Goal: Ask a question

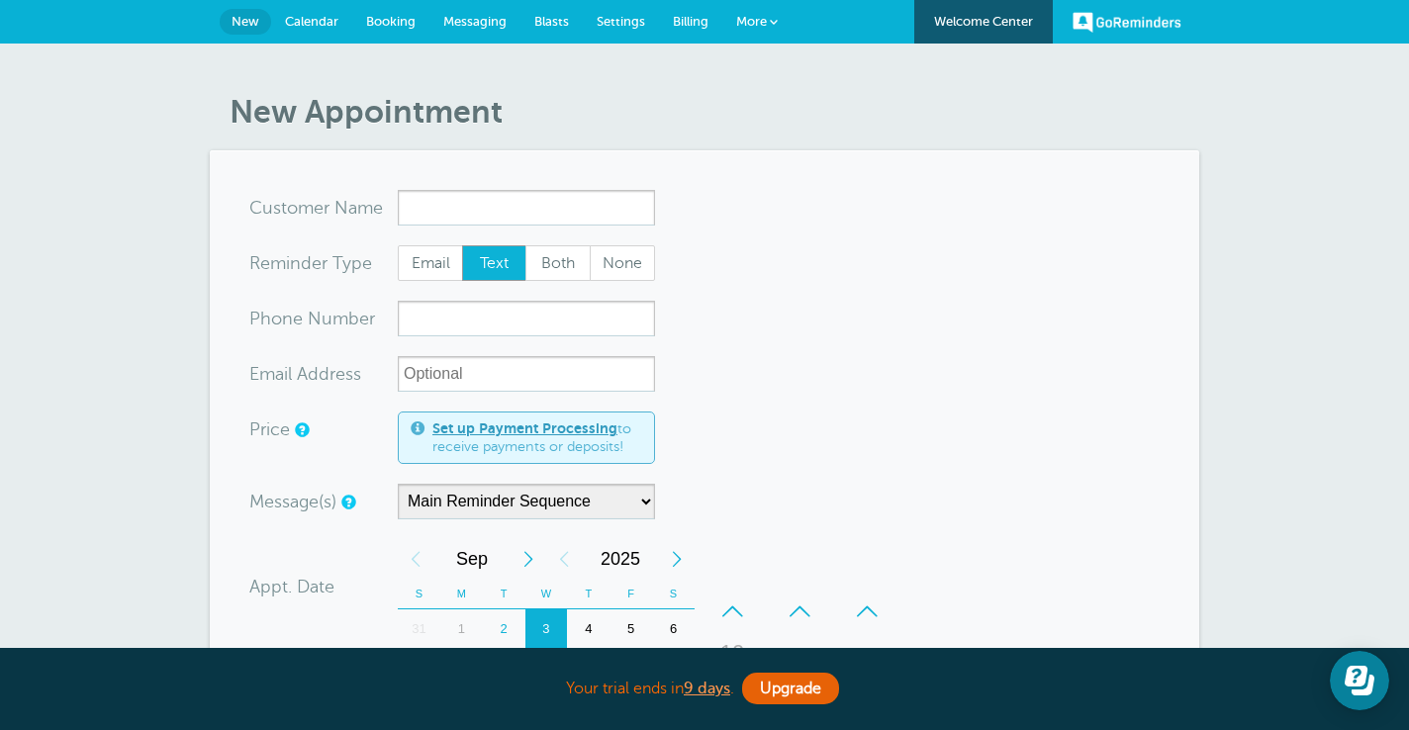
click at [764, 9] on link "More" at bounding box center [756, 22] width 69 height 45
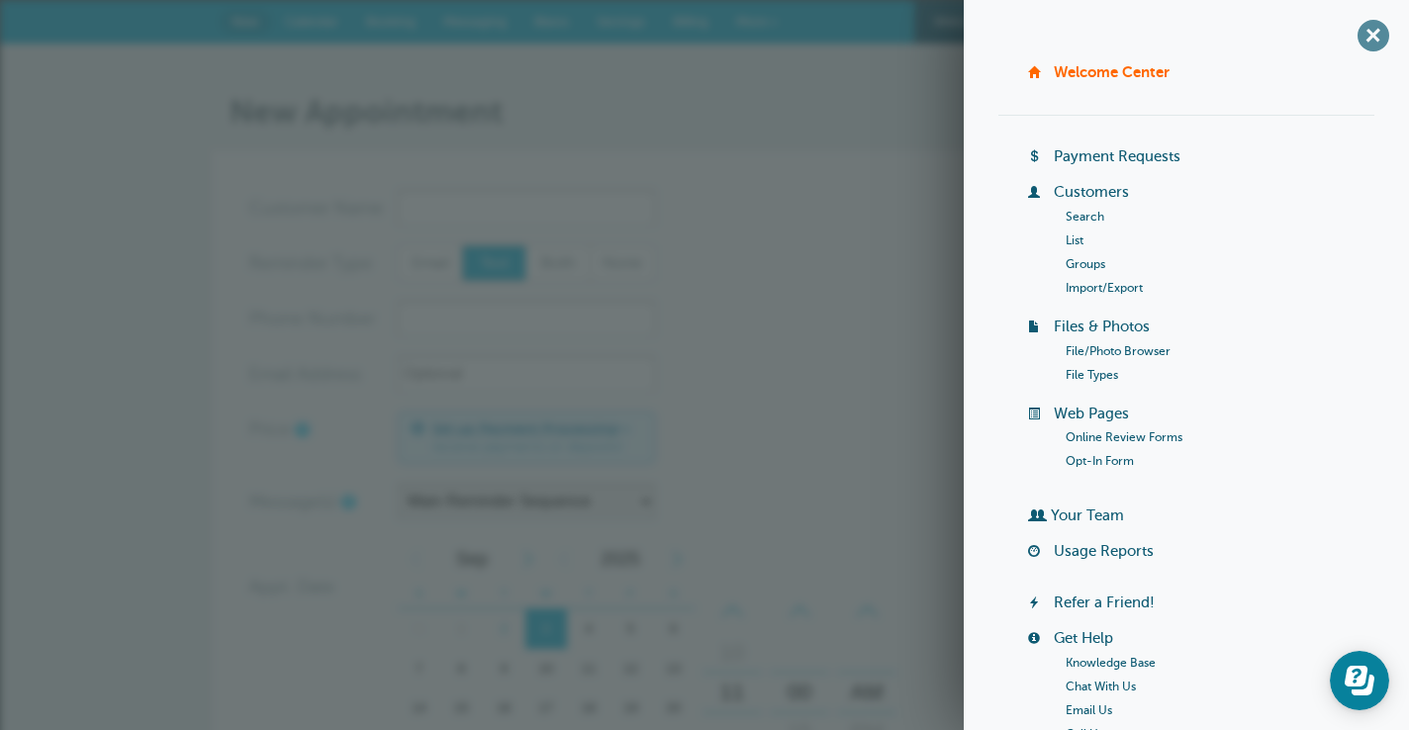
click at [1378, 35] on span "+" at bounding box center [1372, 35] width 45 height 45
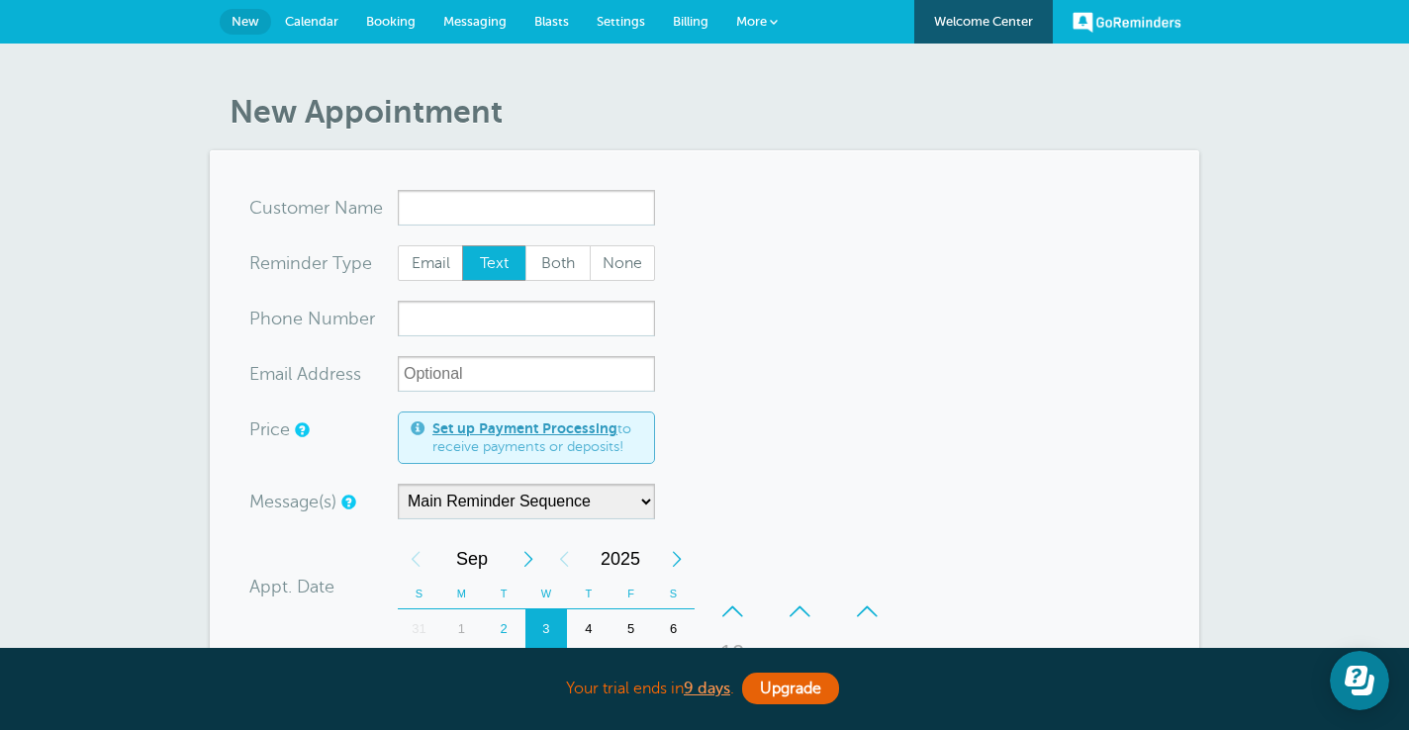
click at [699, 17] on span "Billing" at bounding box center [691, 21] width 36 height 15
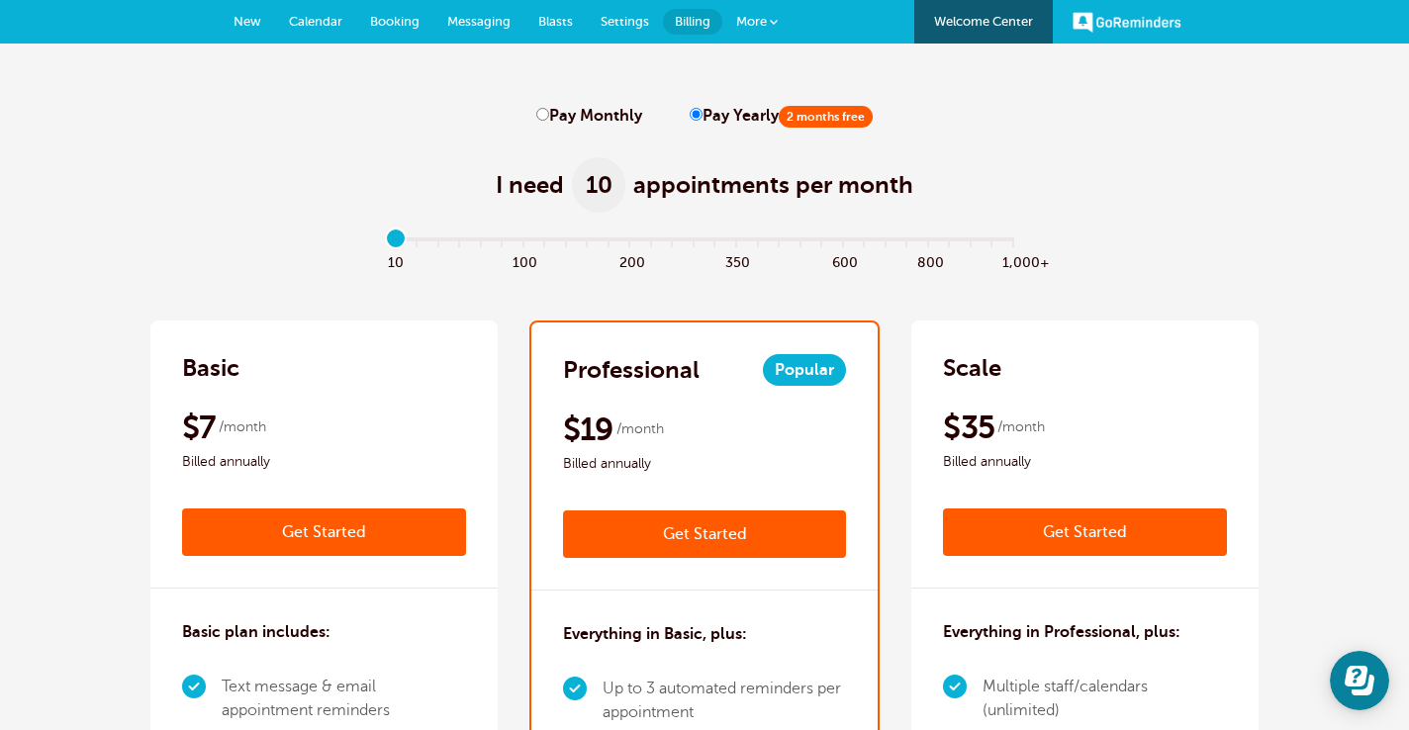
click at [752, 36] on link "More" at bounding box center [756, 22] width 69 height 45
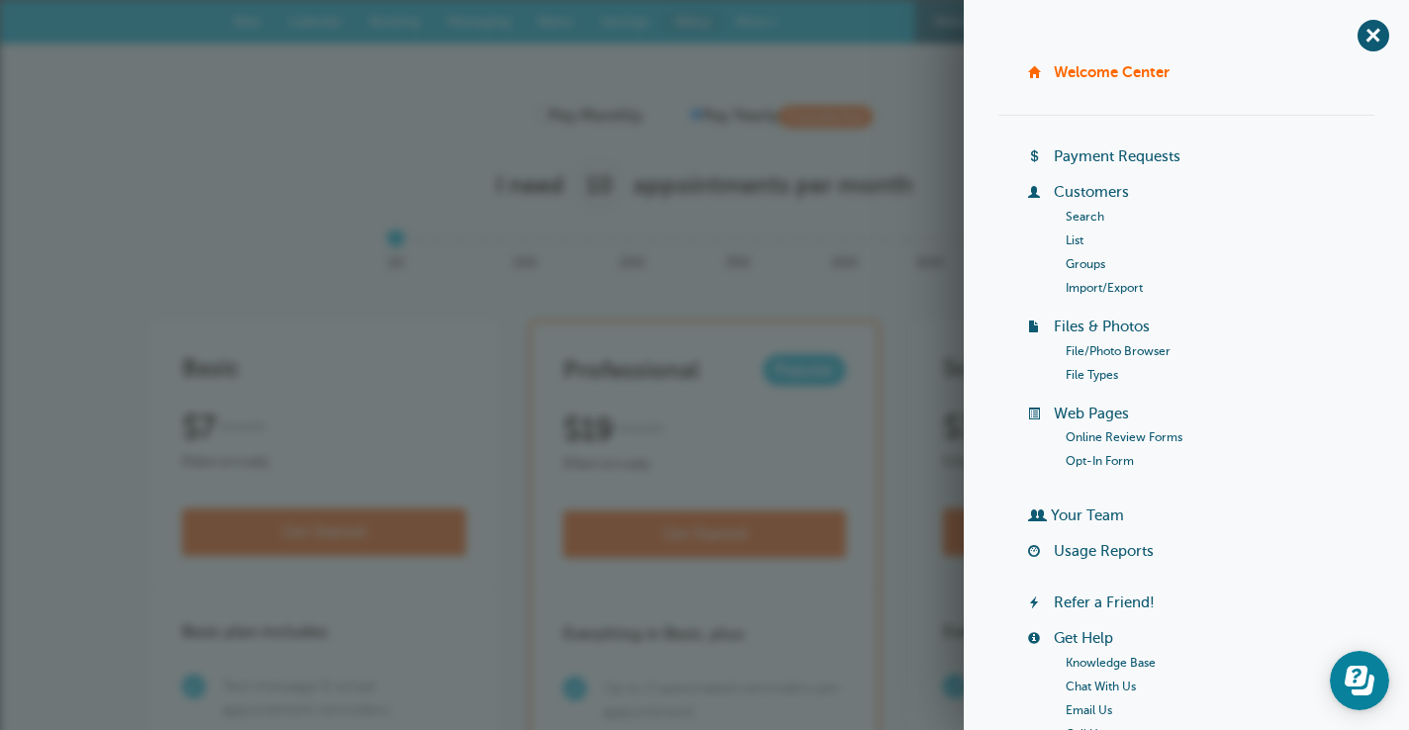
click at [774, 119] on label "Pay Yearly 2 months free" at bounding box center [780, 116] width 183 height 19
click at [702, 119] on input "Pay Yearly 2 months free" at bounding box center [695, 114] width 13 height 13
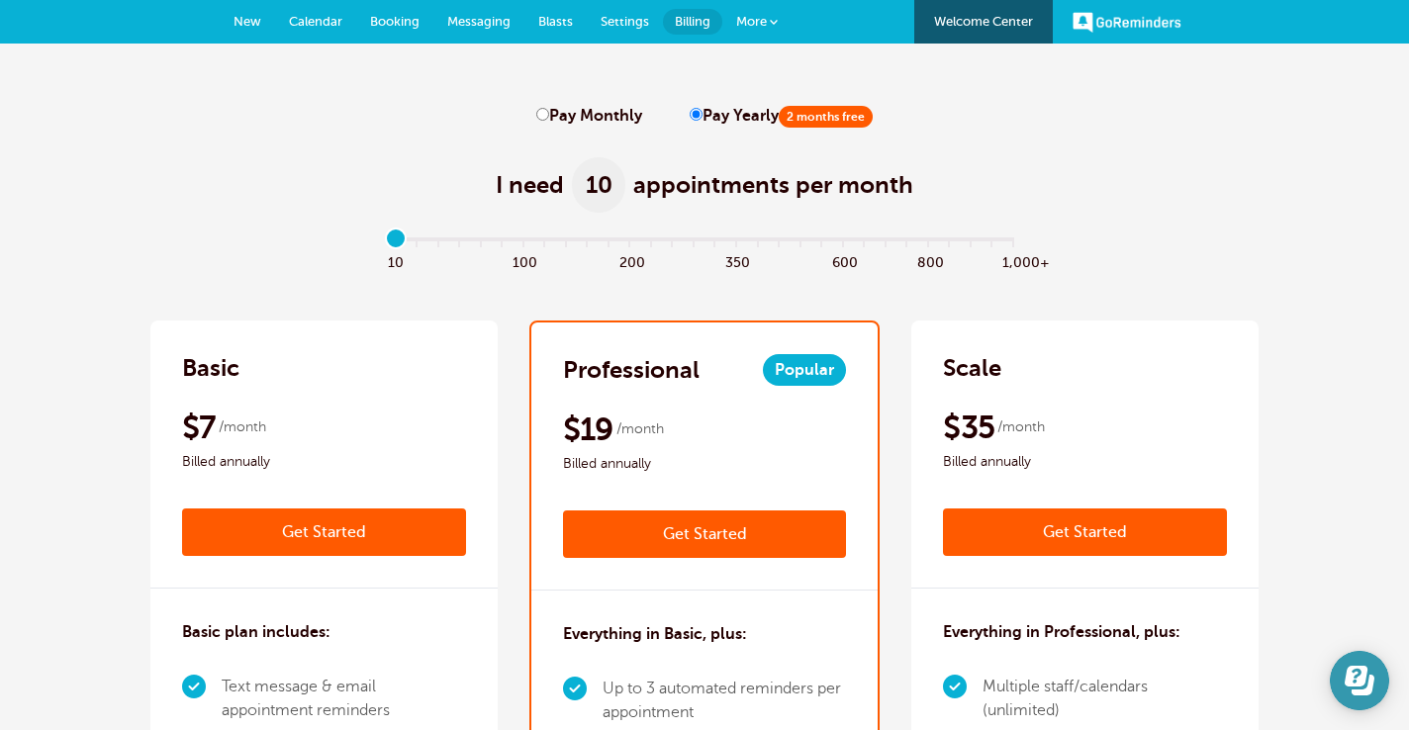
click at [1363, 671] on icon "Open Learn | Contact Us" at bounding box center [1355, 676] width 23 height 21
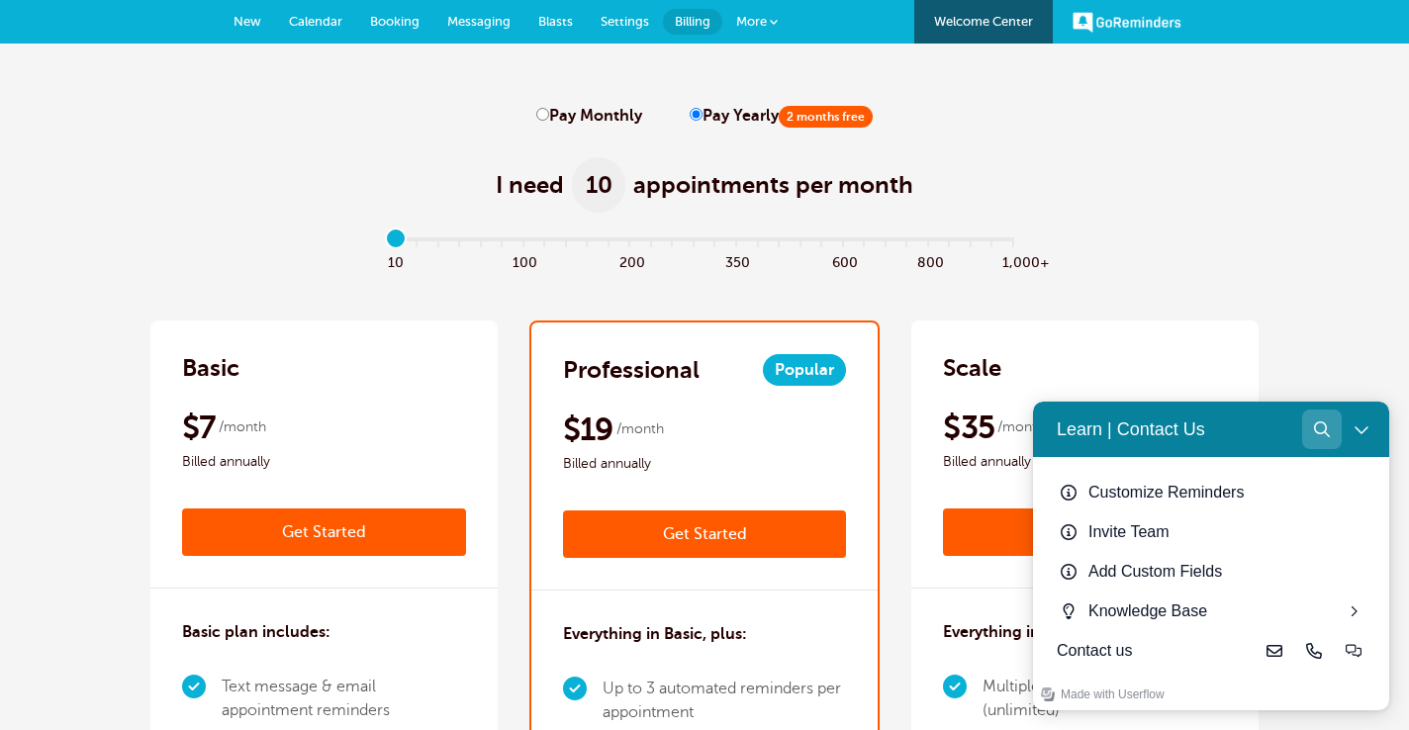
click at [1319, 440] on button "Search" at bounding box center [1322, 430] width 40 height 40
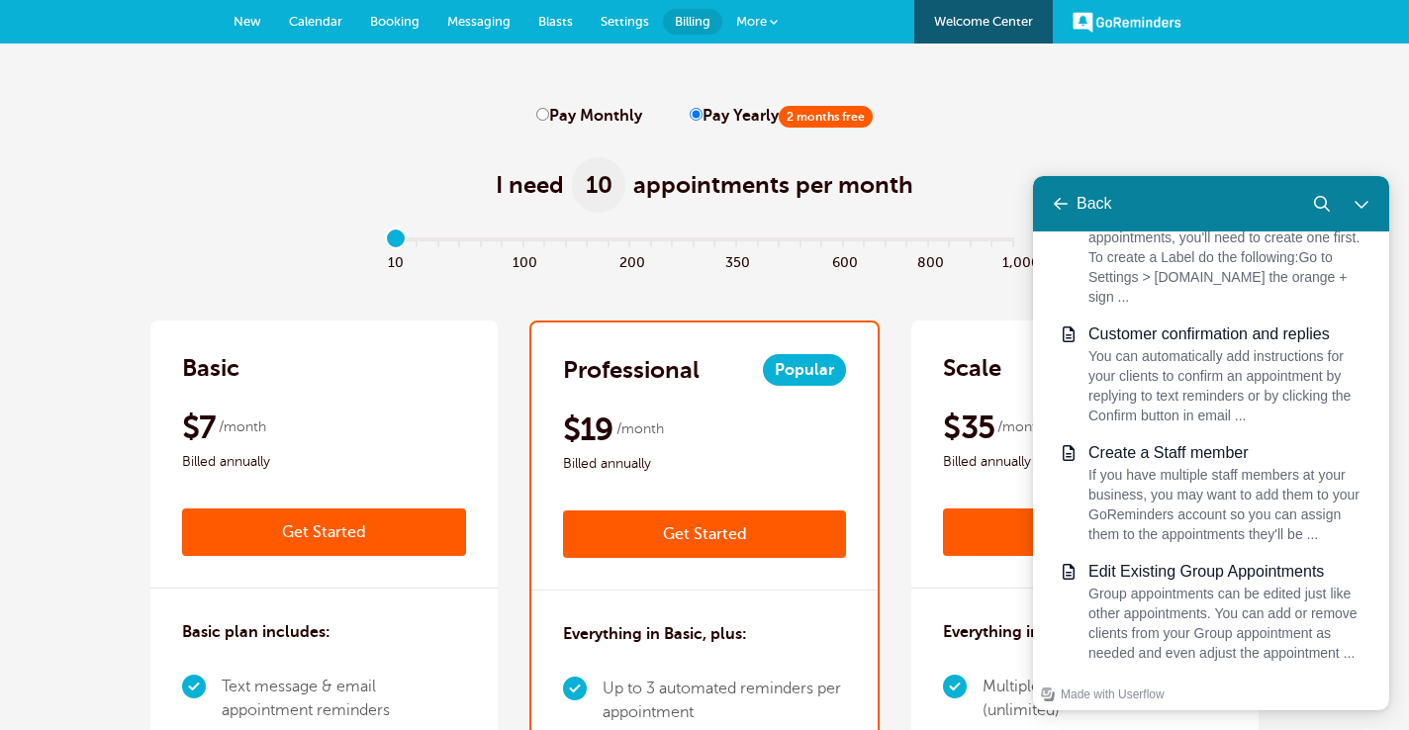
scroll to position [1907, 0]
click at [1320, 215] on button "Search" at bounding box center [1322, 204] width 40 height 40
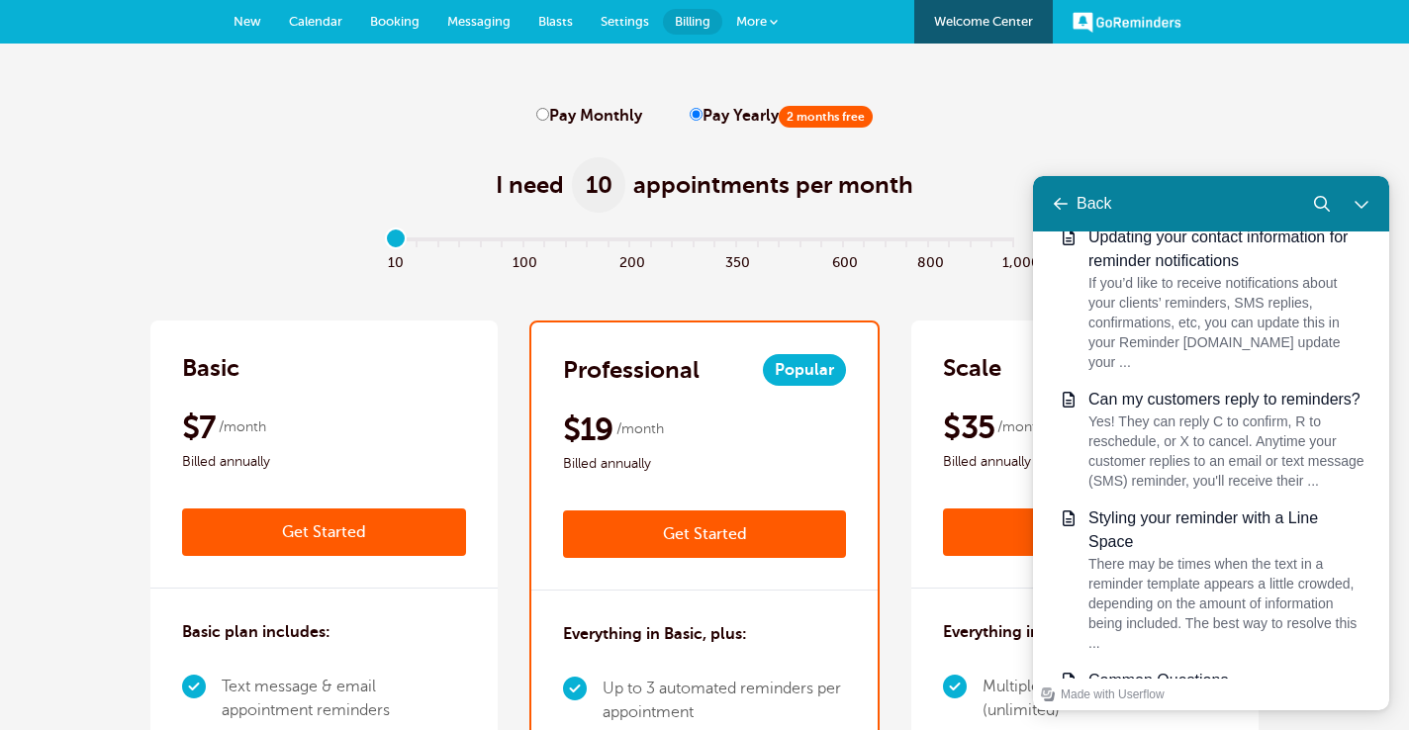
scroll to position [0, 0]
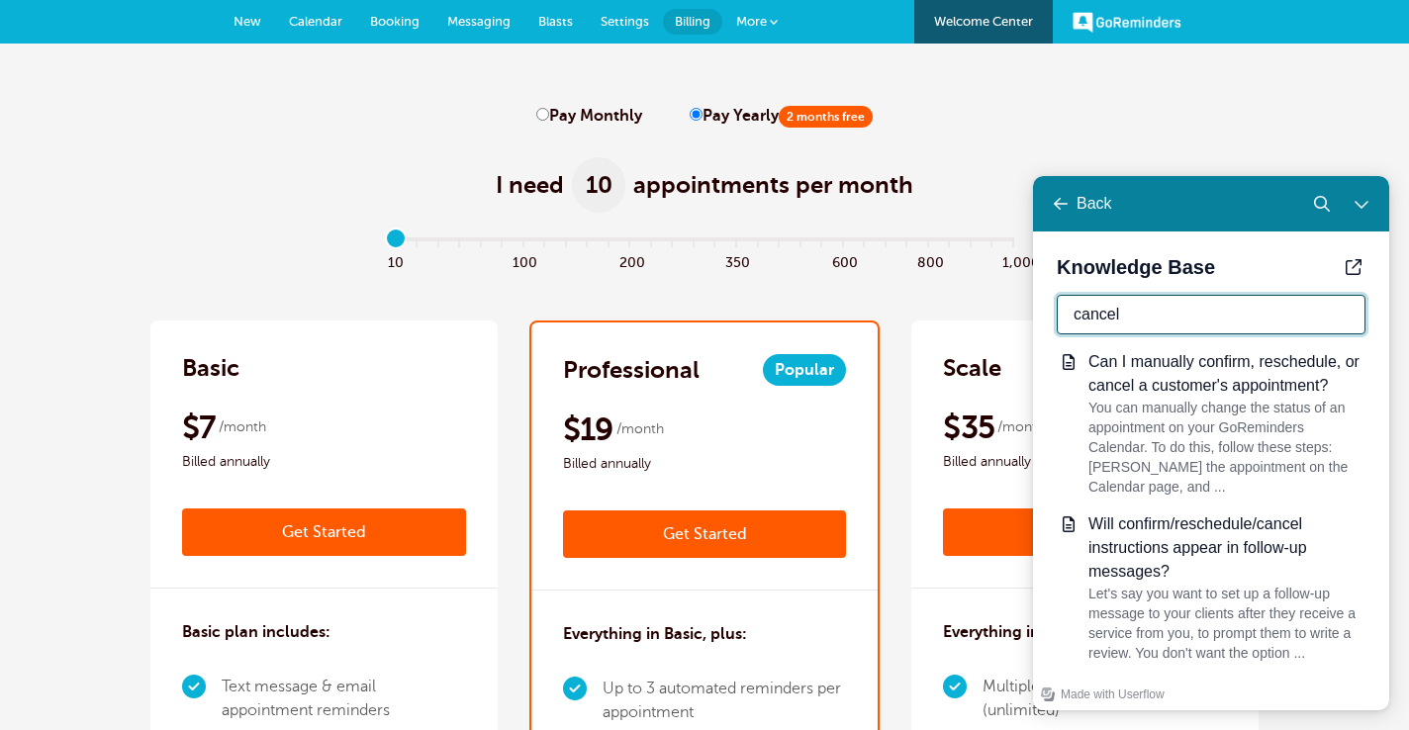
click at [1137, 311] on input "cancel" at bounding box center [1210, 315] width 309 height 40
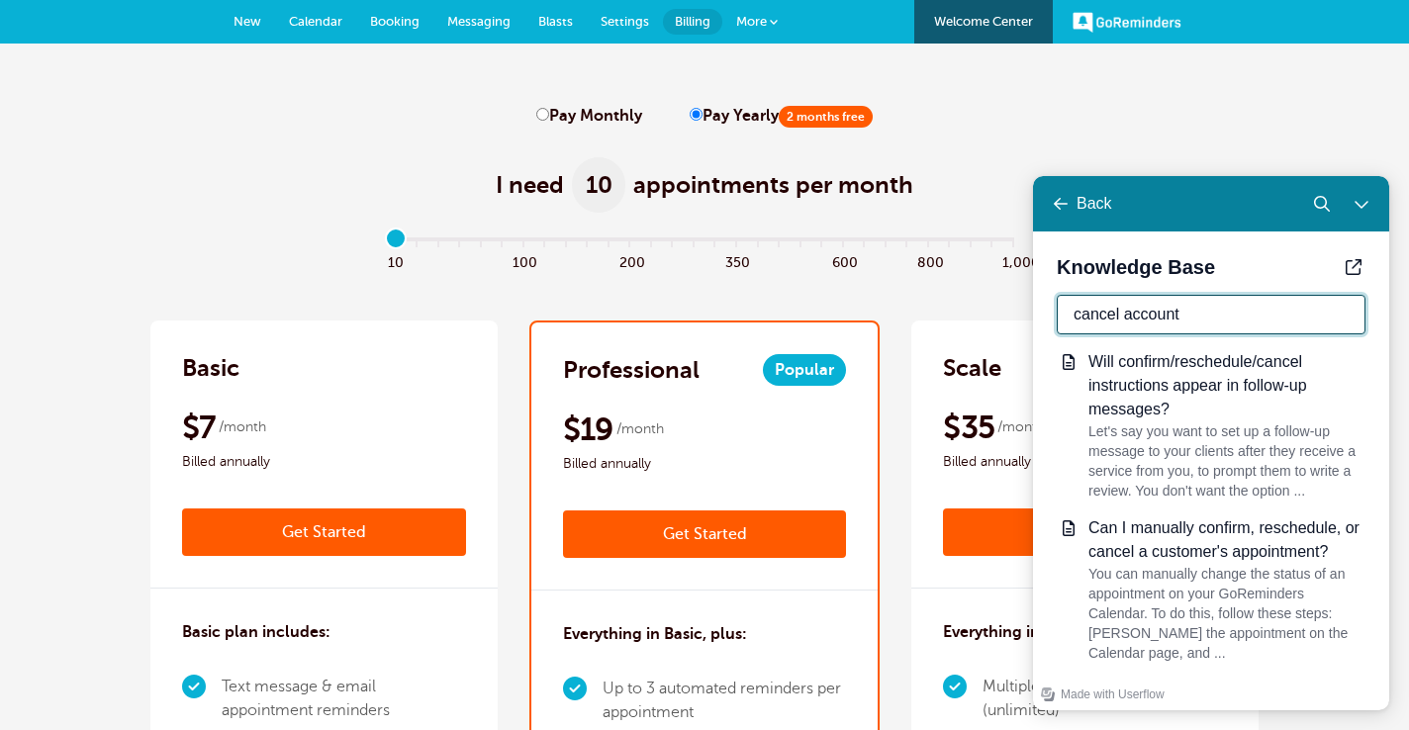
click at [1168, 309] on input "cancel account" at bounding box center [1210, 315] width 309 height 40
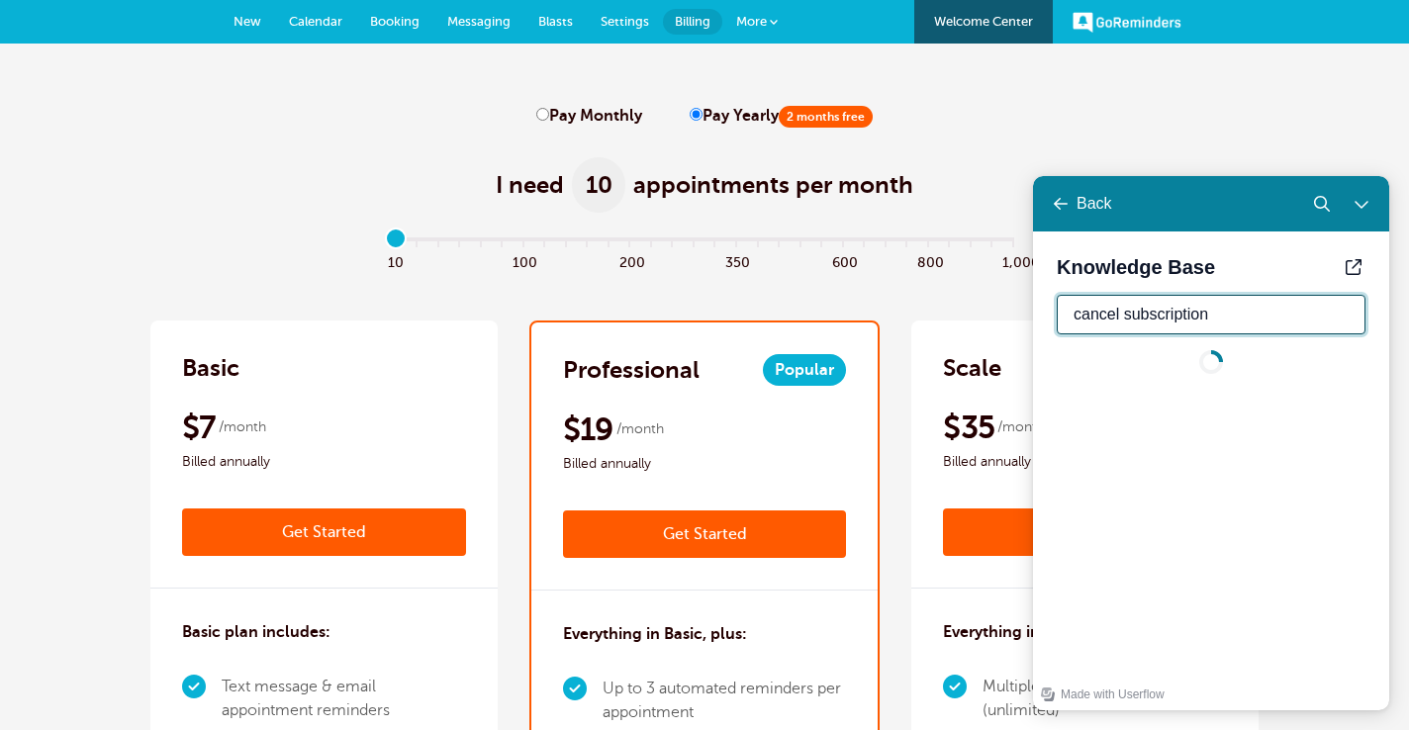
type input "cancel subscription"
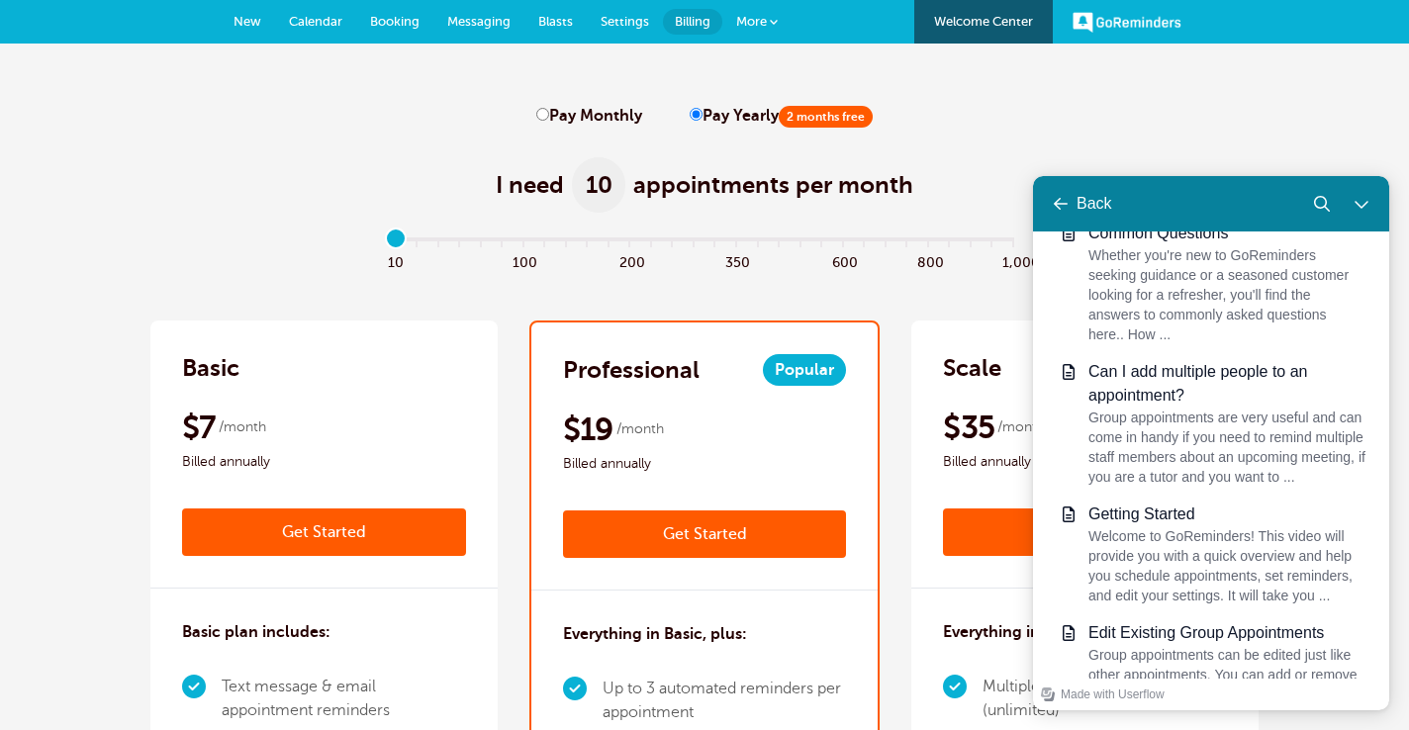
scroll to position [1495, 0]
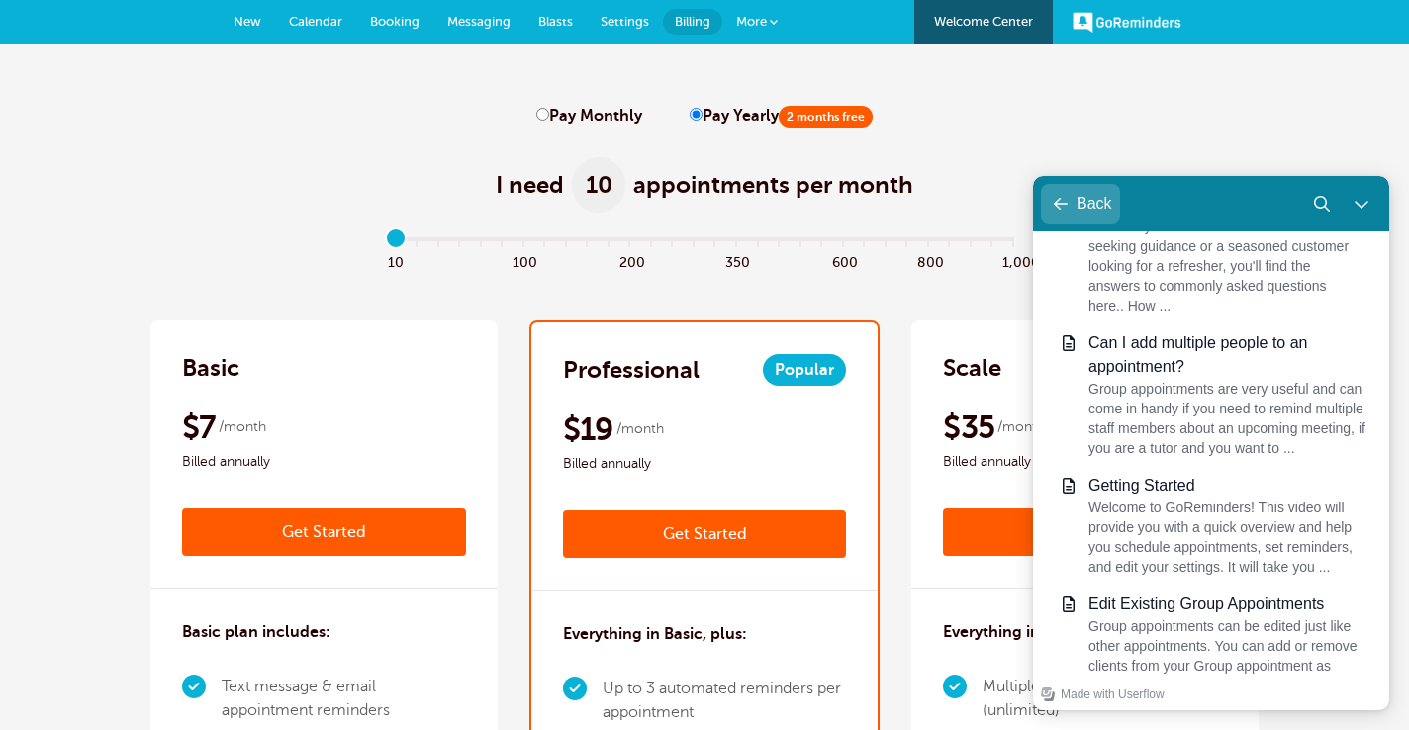
click at [1069, 203] on div "Learn | Contact Us" at bounding box center [1060, 204] width 24 height 24
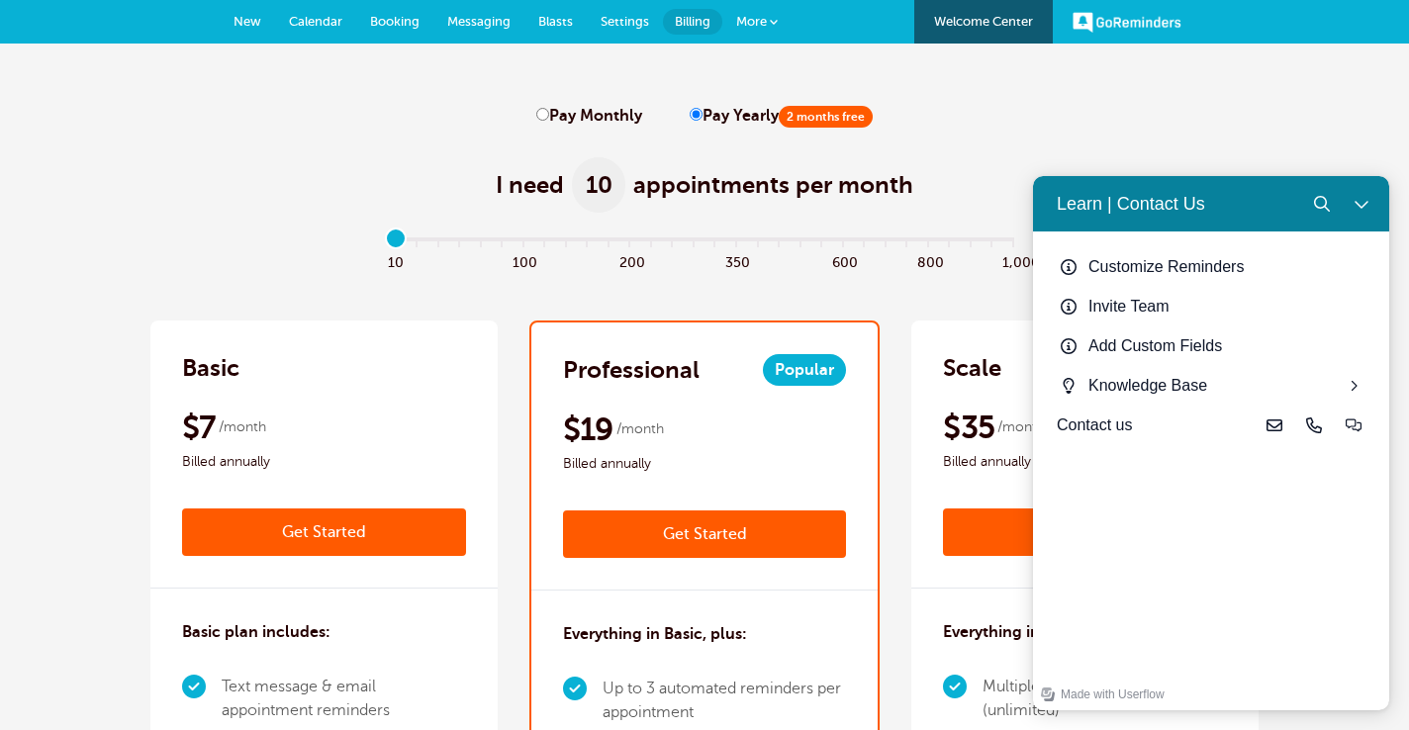
scroll to position [0, 0]
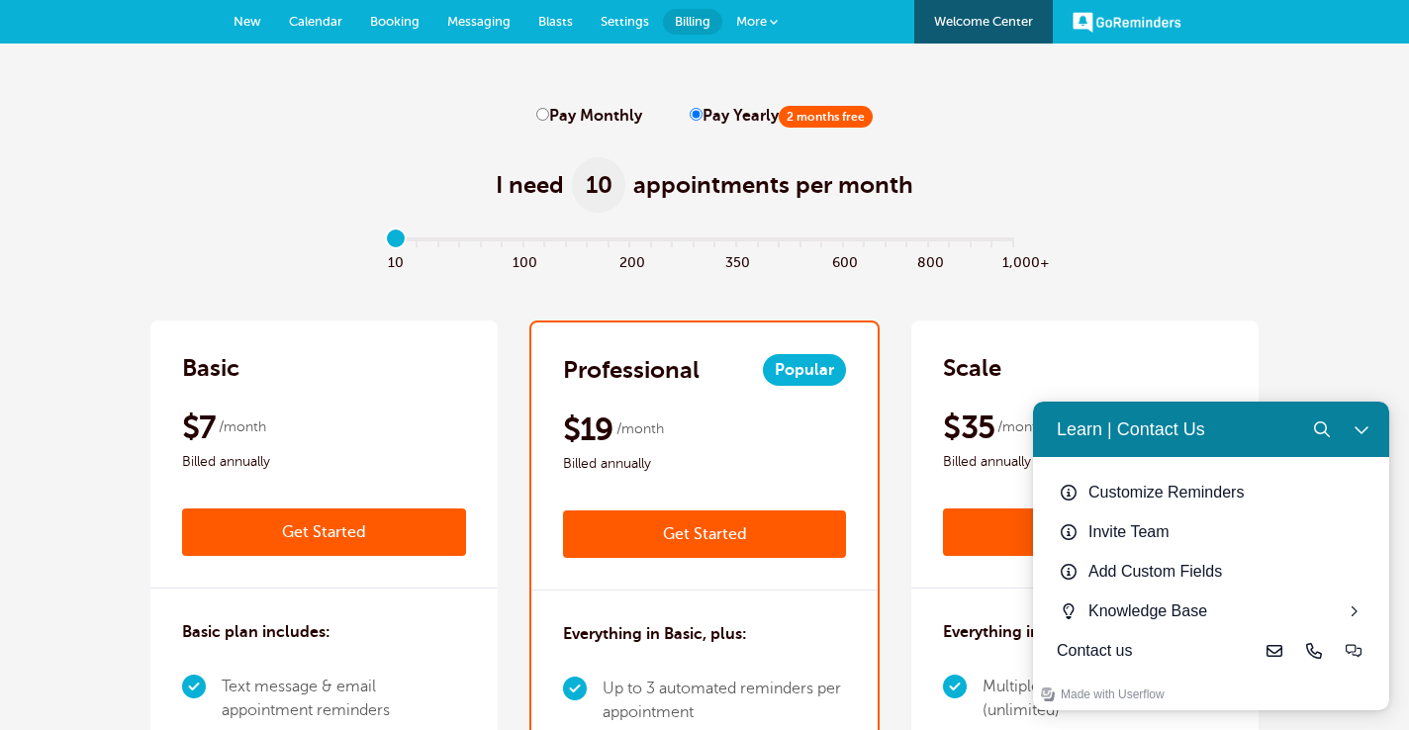
click at [1168, 642] on div "Contact us" at bounding box center [1155, 651] width 198 height 24
click at [1355, 651] on icon "Live-chat" at bounding box center [1353, 651] width 16 height 16
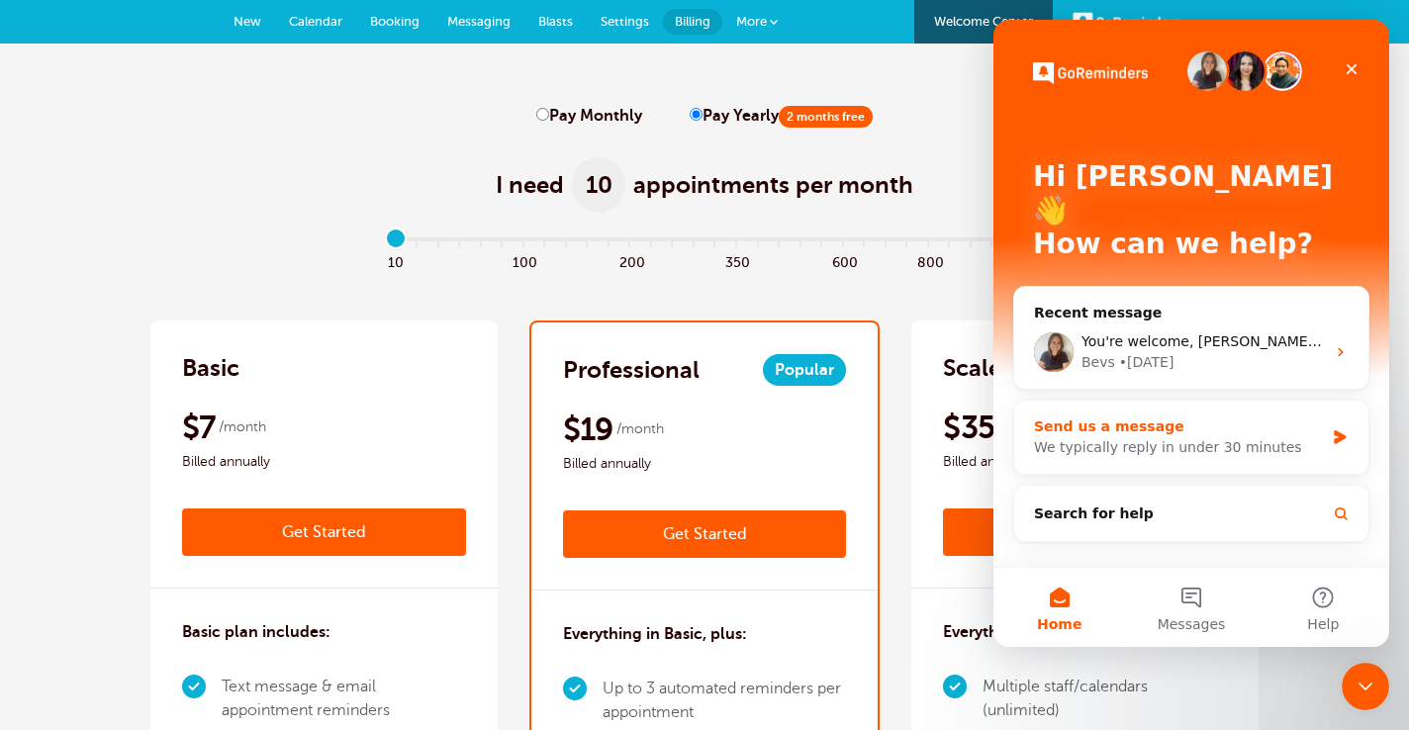
click at [1191, 416] on div "Send us a message" at bounding box center [1179, 426] width 290 height 21
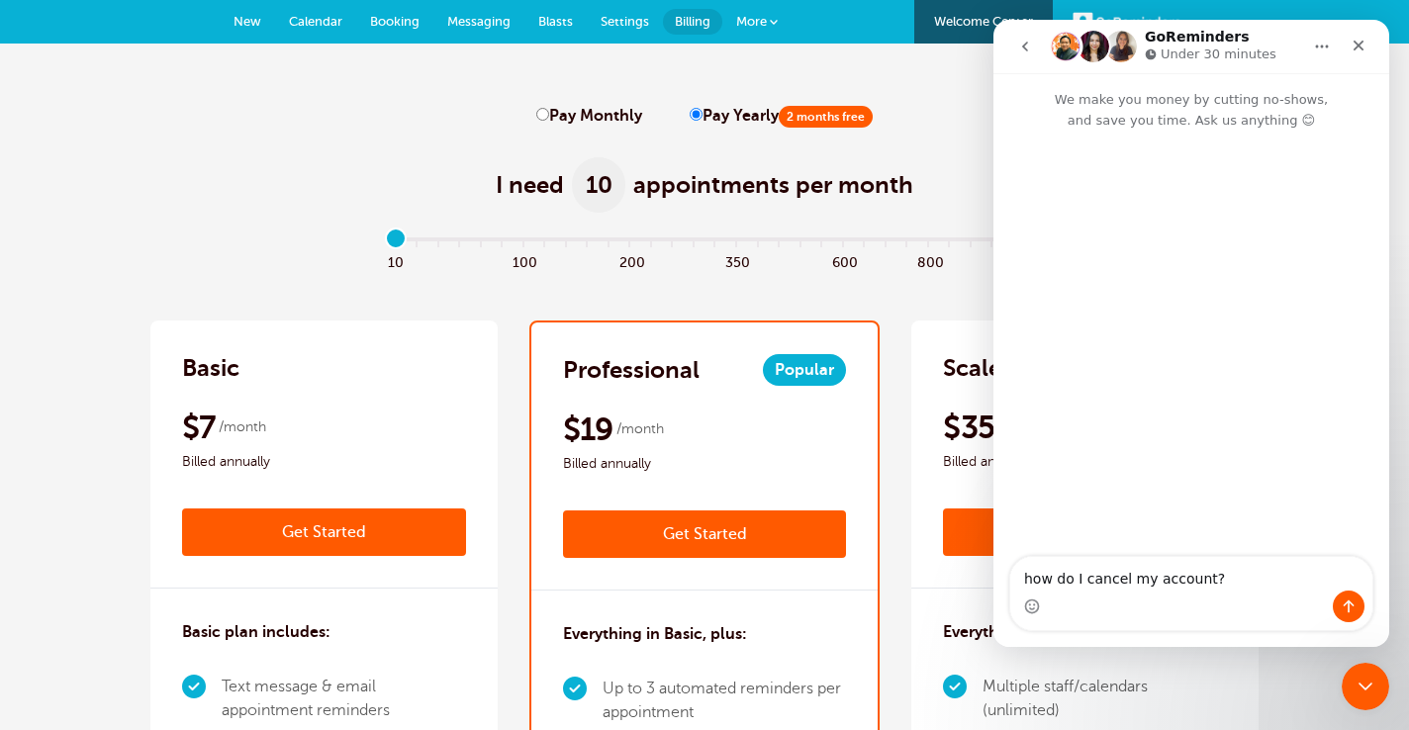
type textarea "how do I cancel my account?"
click at [1360, 44] on icon "Close" at bounding box center [1358, 46] width 16 height 16
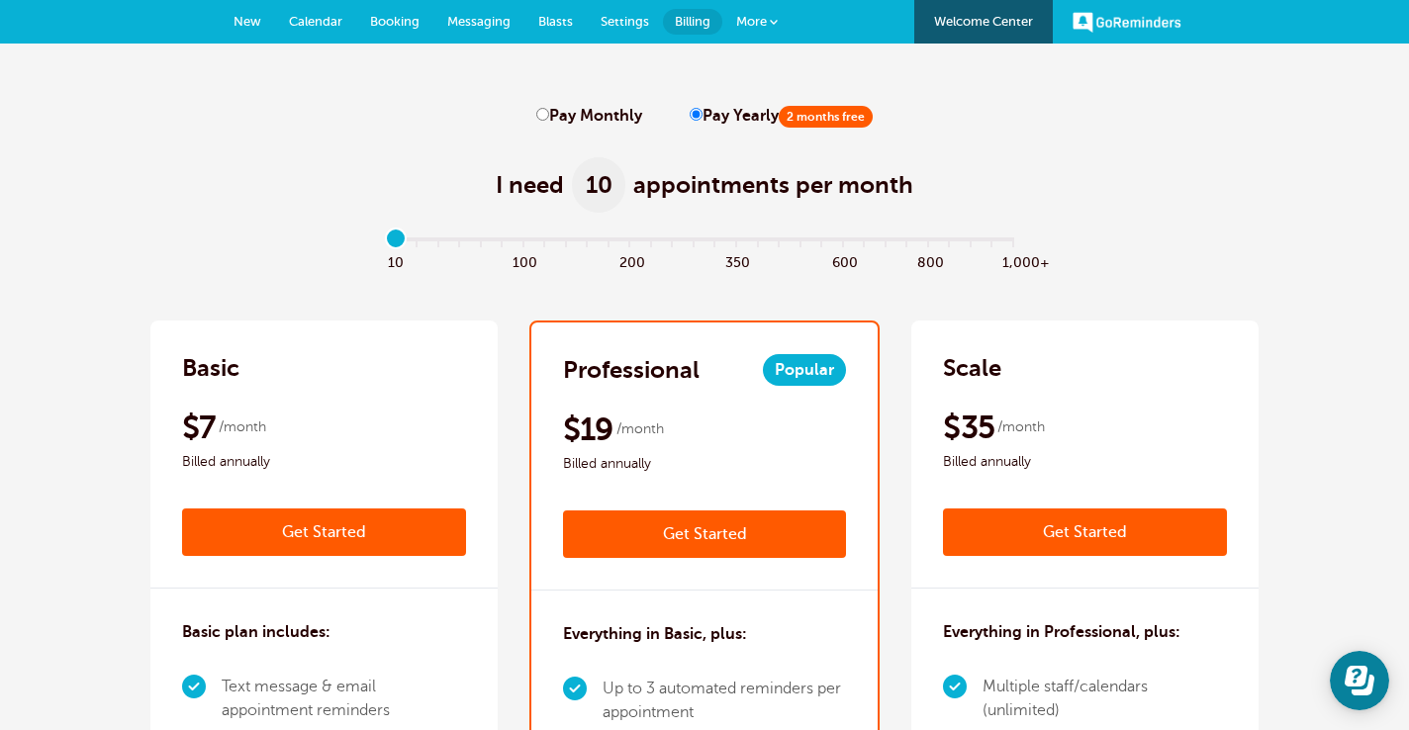
click at [1161, 19] on link "GoReminders" at bounding box center [1126, 22] width 109 height 44
